Goal: Understand process/instructions

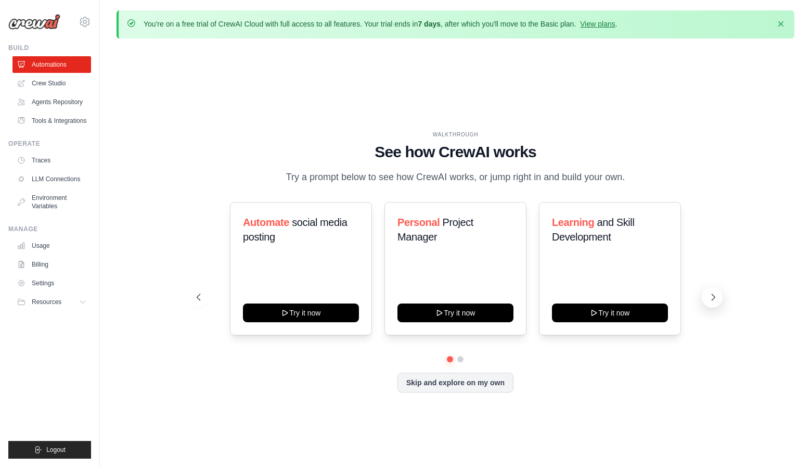
click at [709, 302] on icon at bounding box center [713, 297] width 10 height 10
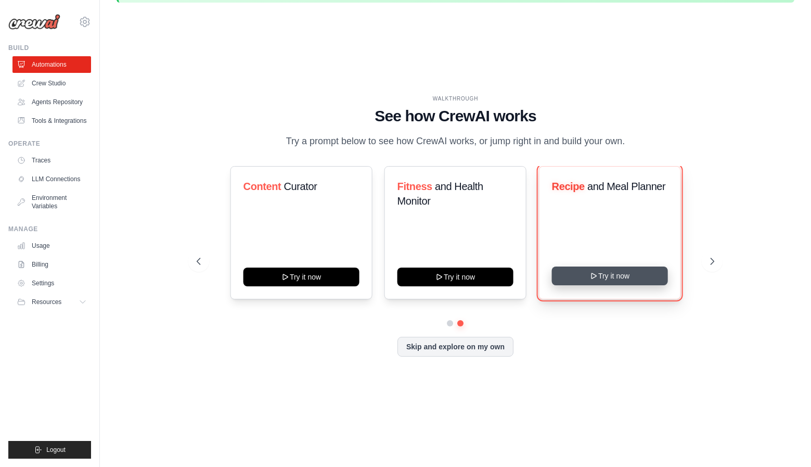
click at [596, 280] on icon at bounding box center [594, 276] width 8 height 8
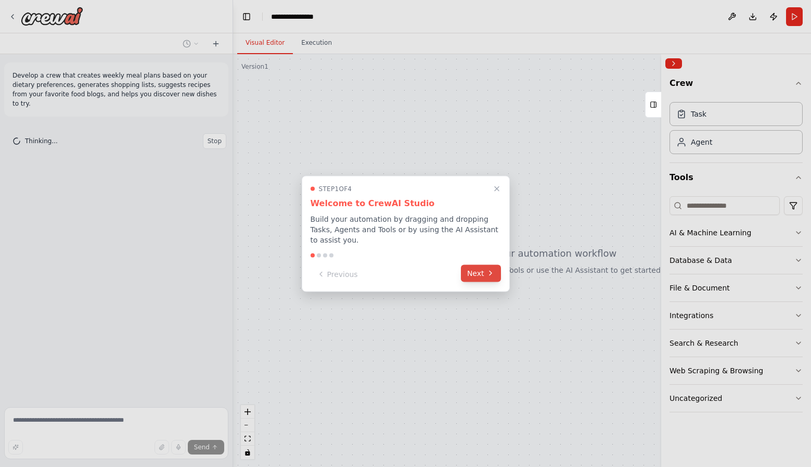
click at [492, 272] on icon at bounding box center [491, 273] width 8 height 8
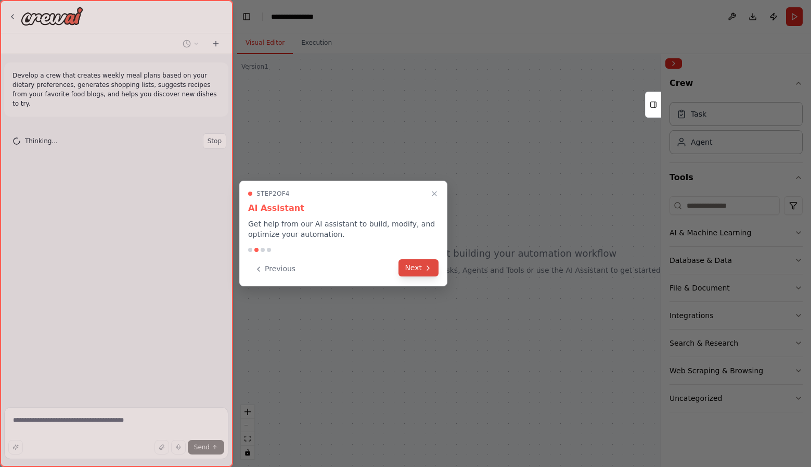
click at [429, 271] on icon at bounding box center [428, 268] width 8 height 8
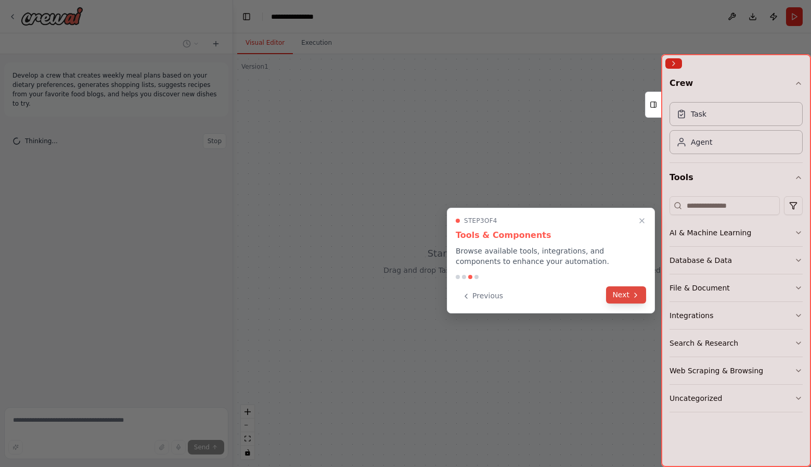
click at [640, 295] on button "Next" at bounding box center [626, 294] width 40 height 17
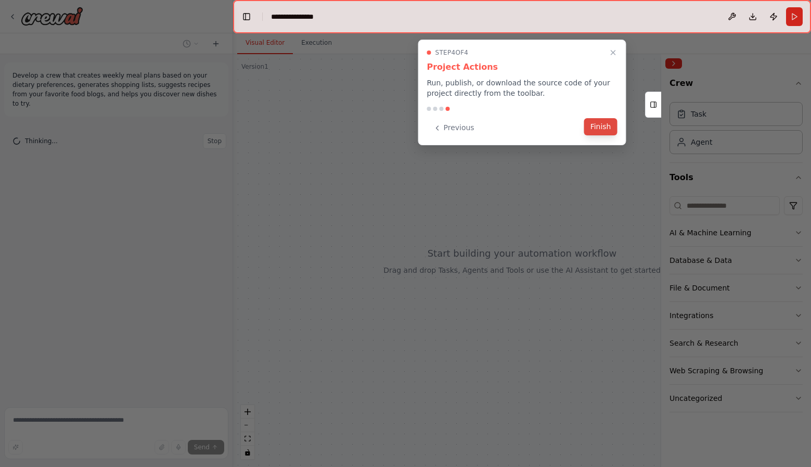
click at [608, 126] on button "Finish" at bounding box center [600, 126] width 33 height 17
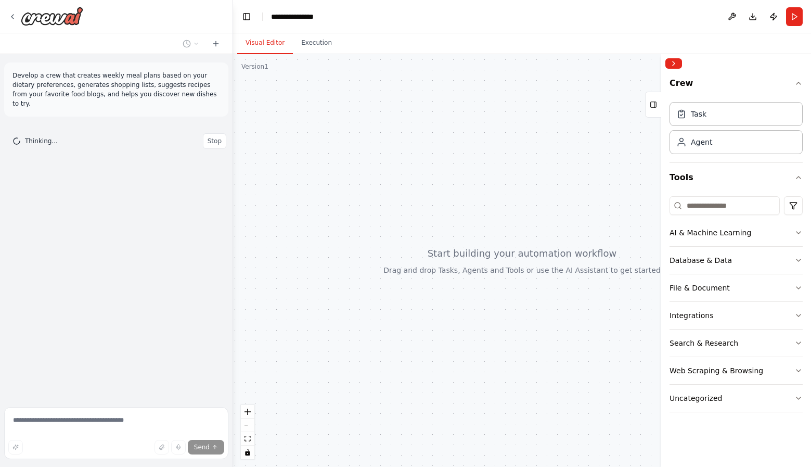
drag, startPoint x: 491, startPoint y: 276, endPoint x: 436, endPoint y: 276, distance: 55.2
click at [436, 276] on div at bounding box center [522, 260] width 578 height 413
drag, startPoint x: 591, startPoint y: 224, endPoint x: 545, endPoint y: 223, distance: 45.8
click at [545, 224] on div at bounding box center [522, 260] width 578 height 413
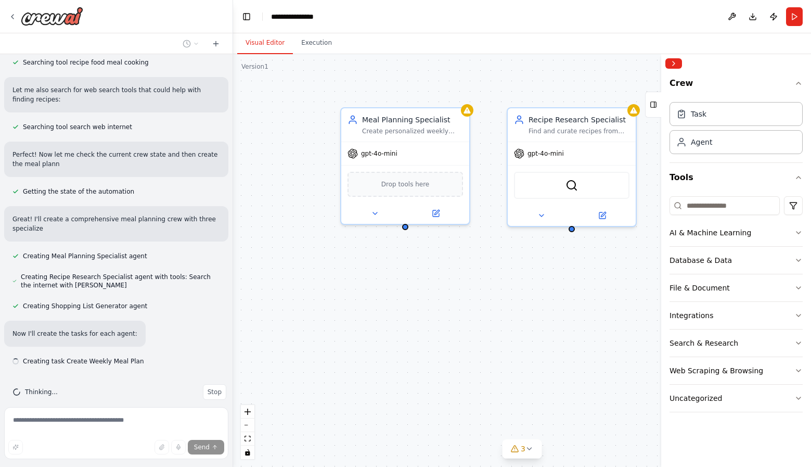
scroll to position [204, 0]
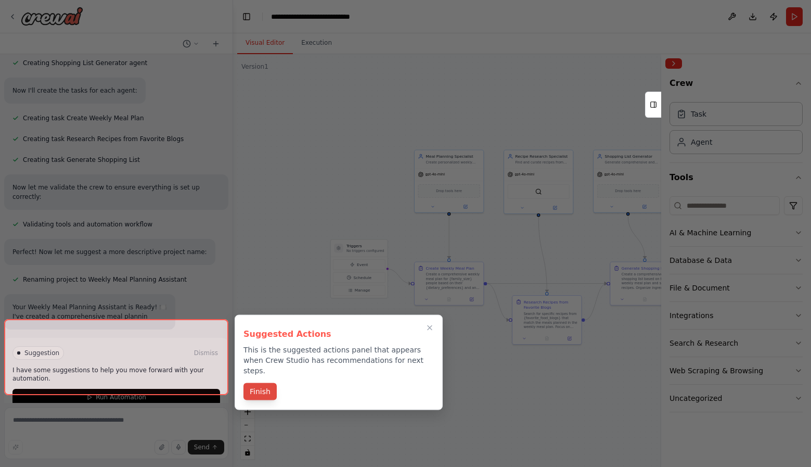
click at [266, 383] on button "Finish" at bounding box center [260, 391] width 33 height 17
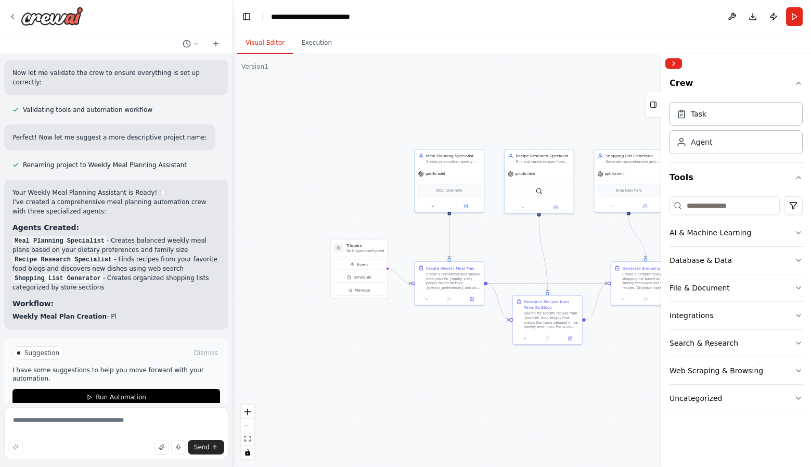
drag, startPoint x: 443, startPoint y: 325, endPoint x: 352, endPoint y: 325, distance: 90.5
click at [353, 325] on div ".deletable-edge-delete-btn { width: 20px; height: 20px; border: 0px solid #ffff…" at bounding box center [522, 260] width 578 height 413
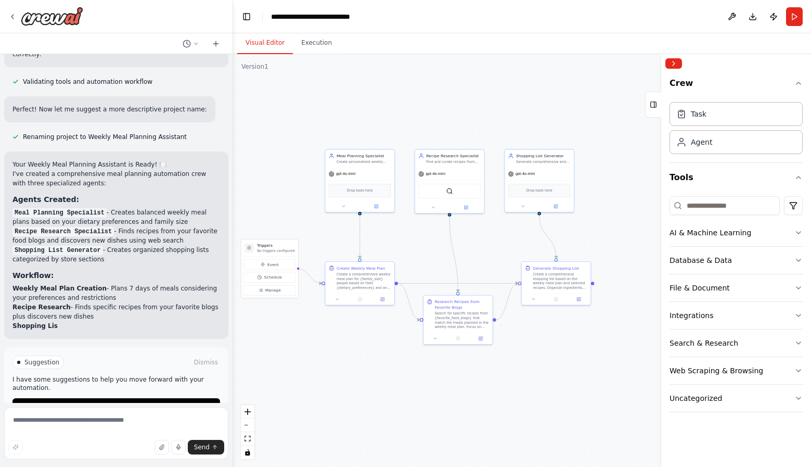
scroll to position [596, 0]
